Goal: Task Accomplishment & Management: Manage account settings

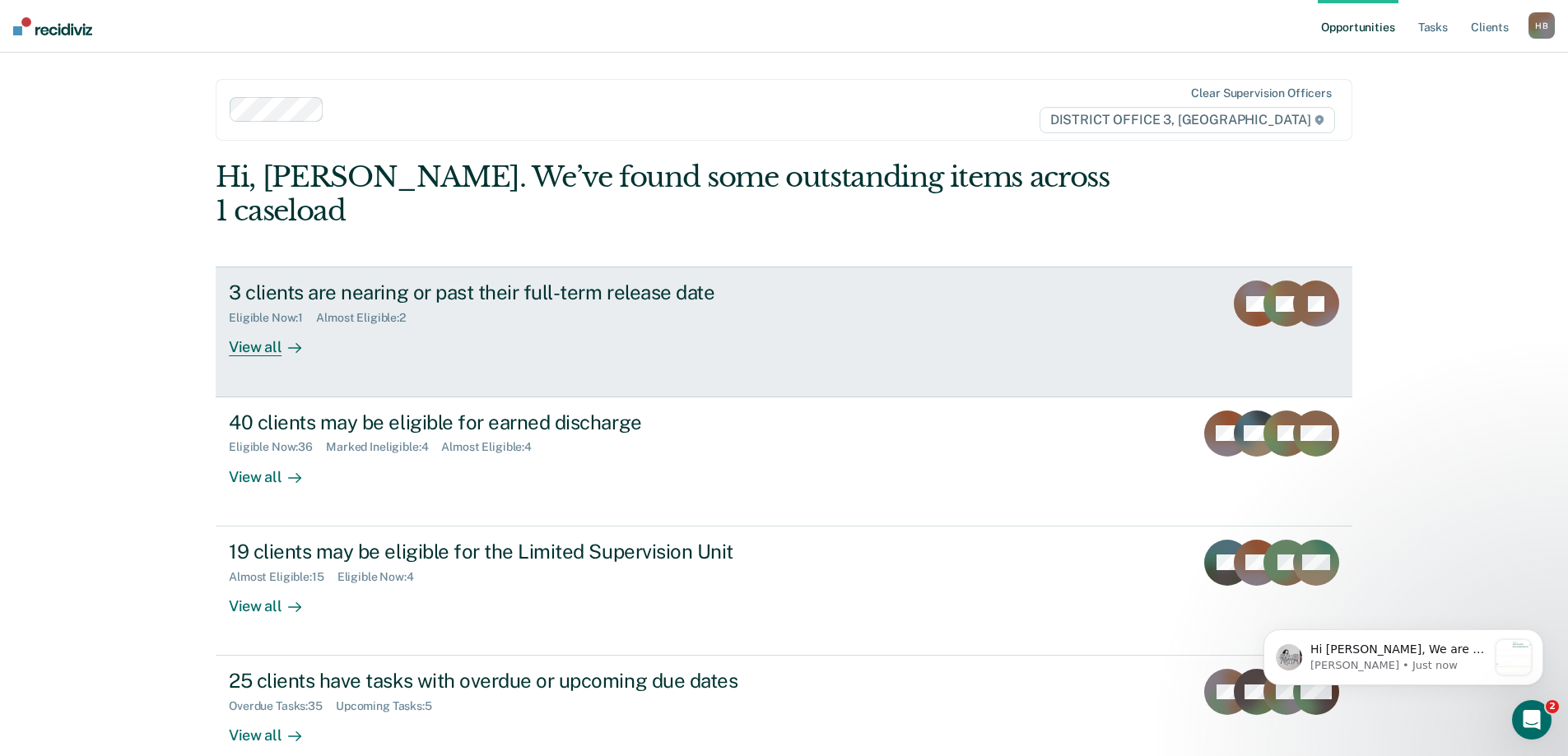
click at [586, 281] on div "3 clients are nearing or past their full-term release date" at bounding box center [517, 293] width 578 height 24
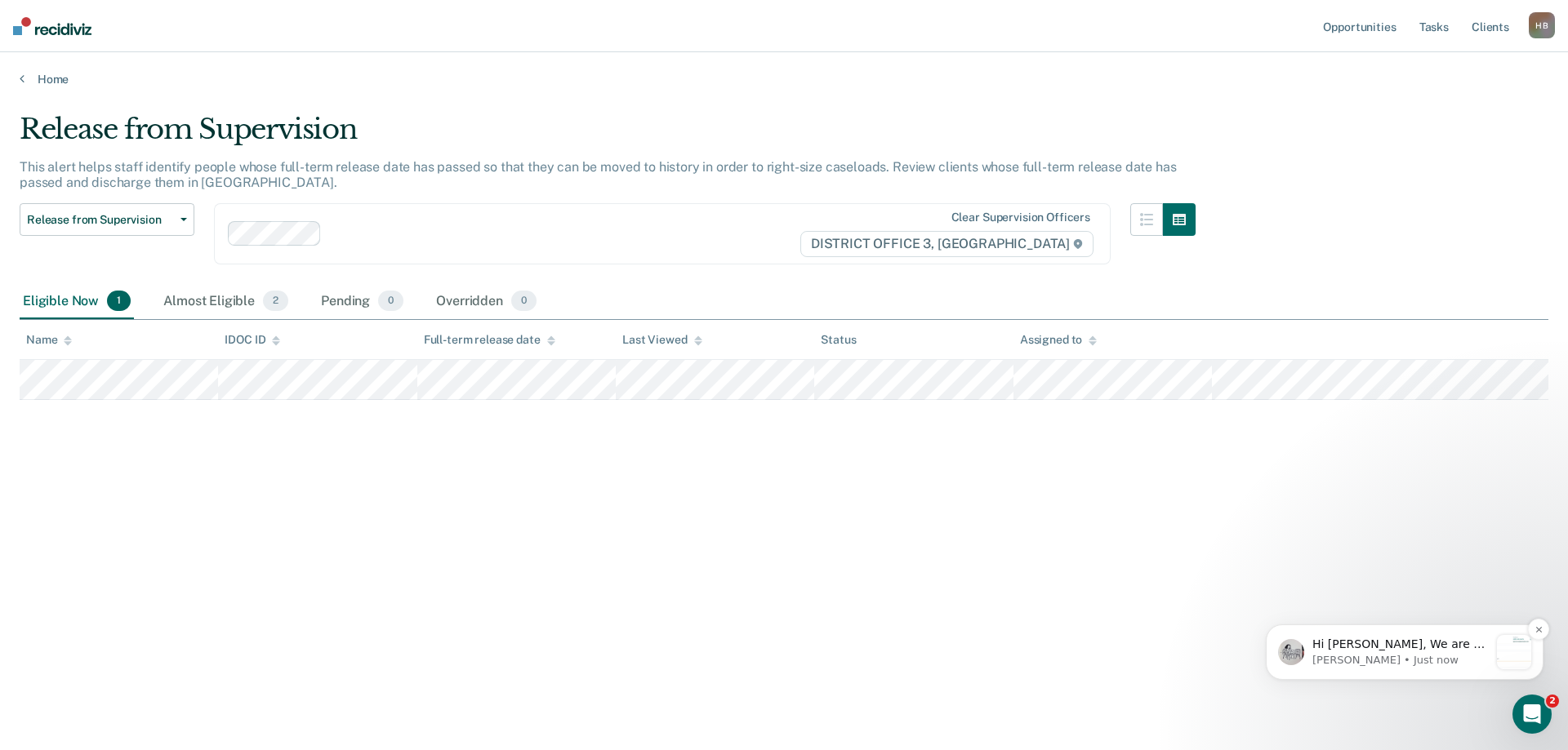
click at [1367, 649] on p "Hi [PERSON_NAME], We are so excited to announce a brand new feature: AI case no…" at bounding box center [1401, 645] width 176 height 16
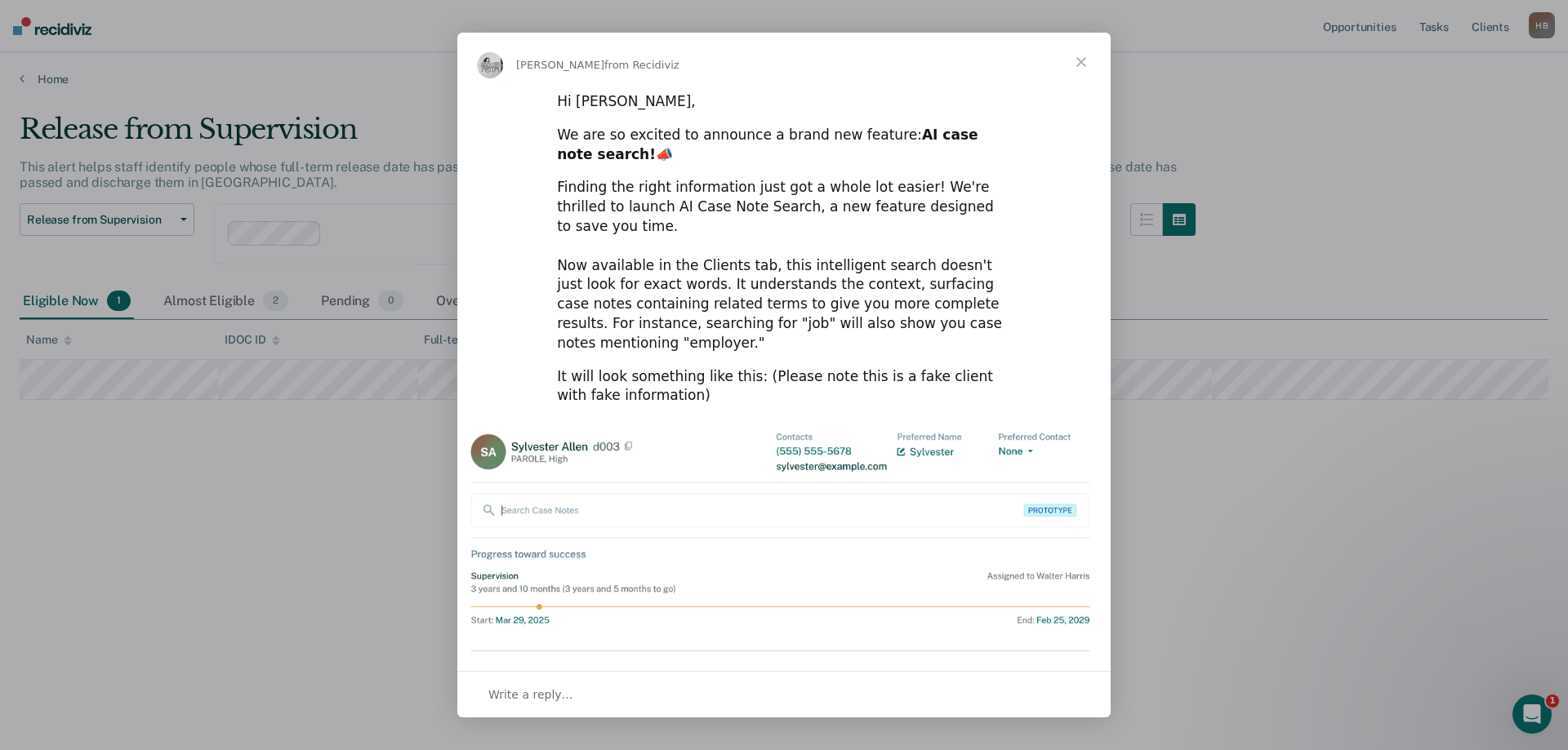
click at [1081, 59] on span "Close" at bounding box center [1081, 62] width 59 height 59
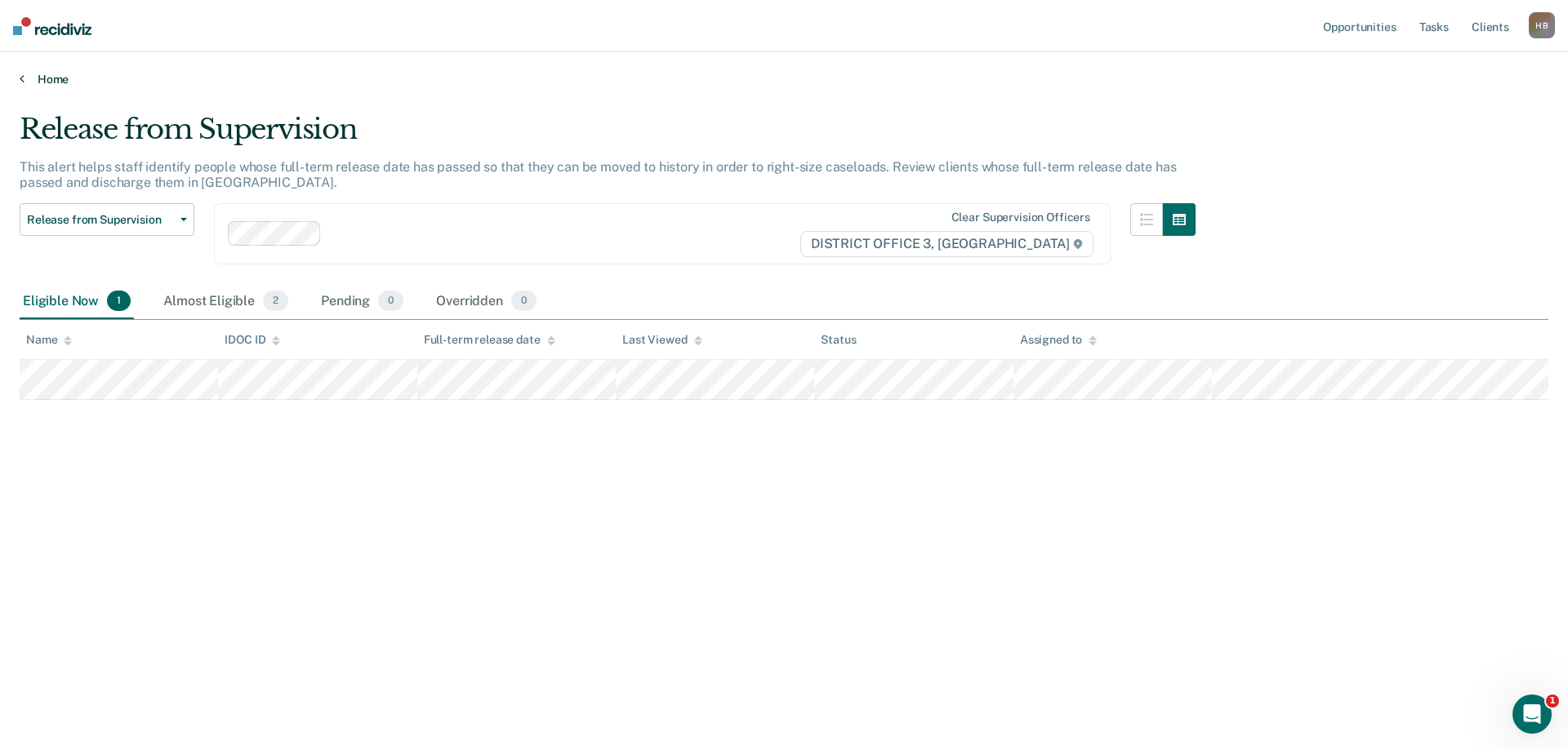
click at [23, 76] on icon at bounding box center [22, 78] width 5 height 13
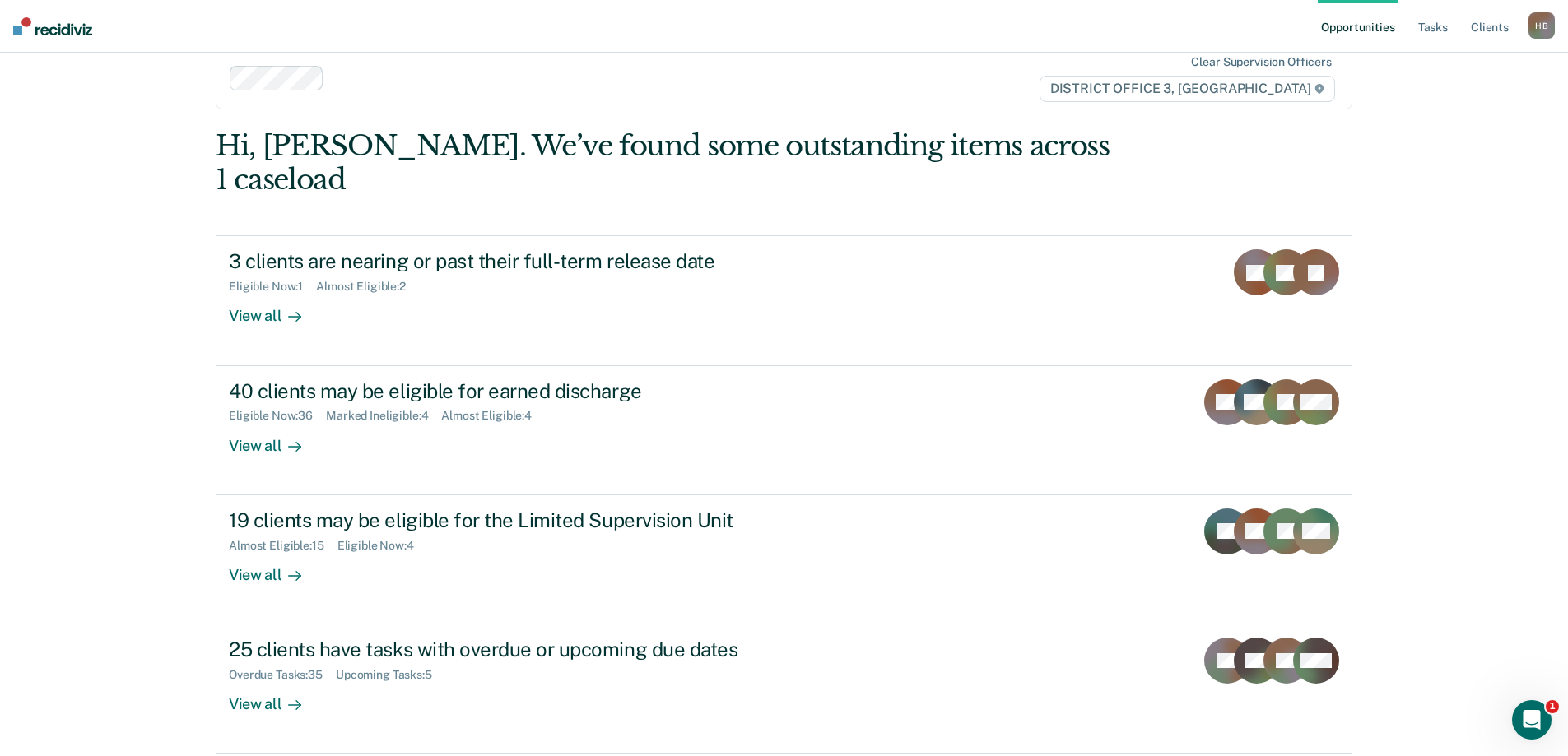
scroll to position [61, 0]
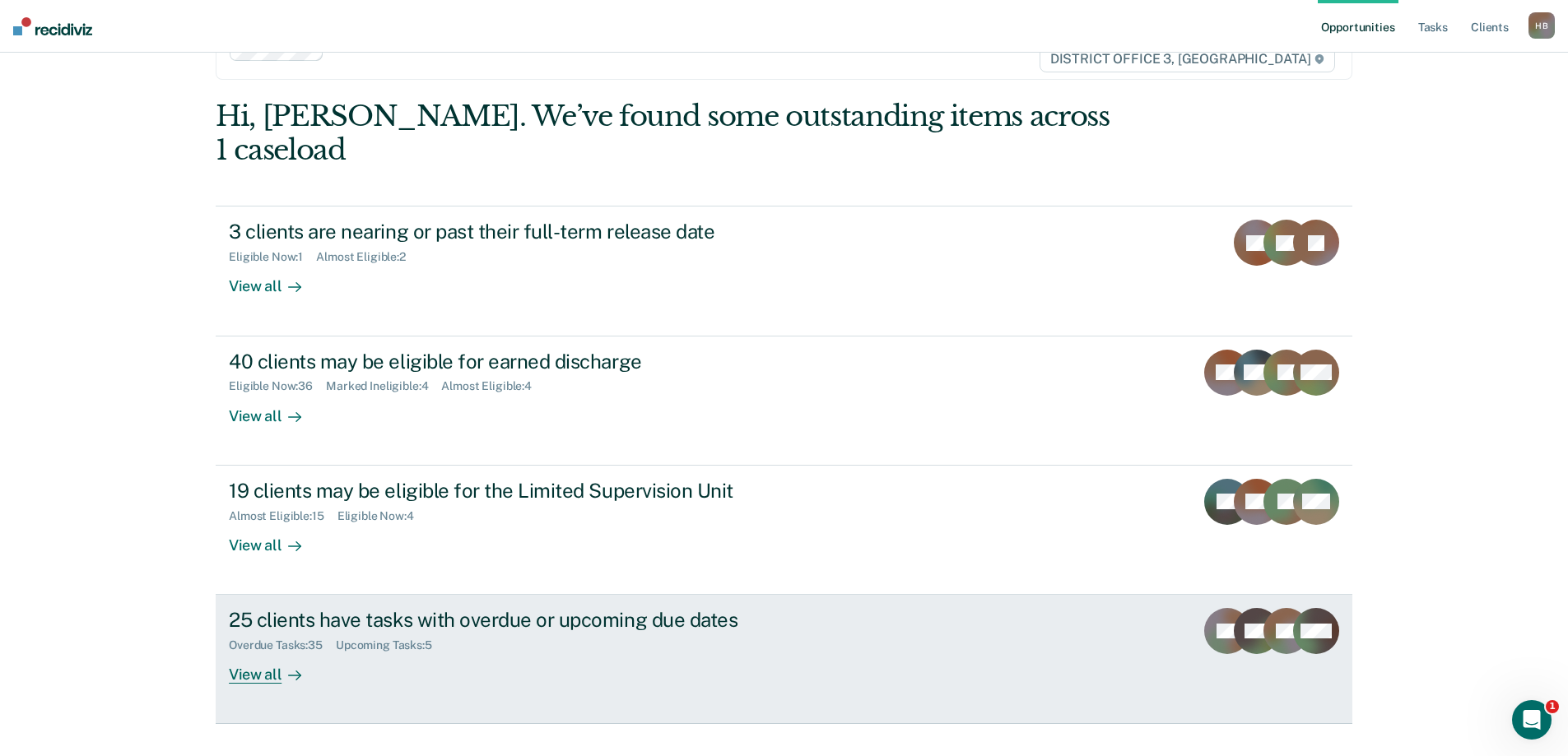
click at [378, 608] on div "25 clients have tasks with overdue or upcoming due dates" at bounding box center [517, 620] width 578 height 24
